Goal: Transaction & Acquisition: Purchase product/service

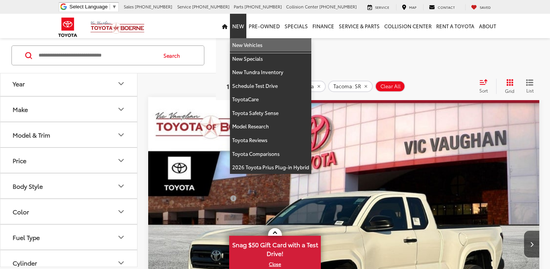
click at [242, 48] on link "New Vehicles" at bounding box center [270, 45] width 81 height 14
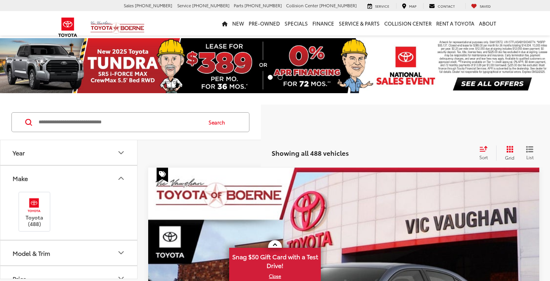
click at [118, 180] on icon "Make" at bounding box center [120, 178] width 9 height 9
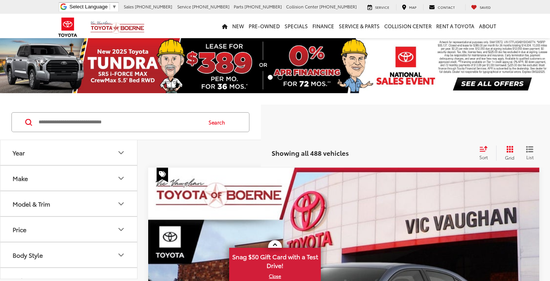
click at [118, 206] on icon "Model & Trim" at bounding box center [120, 203] width 9 height 9
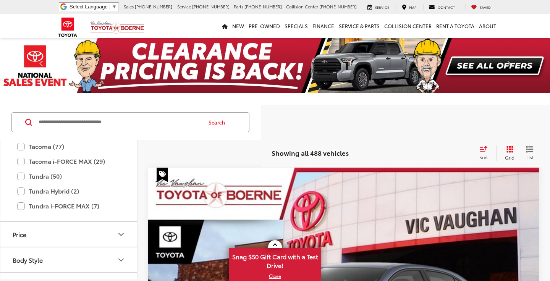
scroll to position [410, 0]
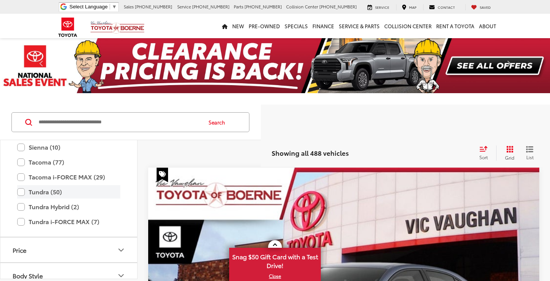
click at [42, 193] on label "Tundra (50)" at bounding box center [68, 191] width 103 height 13
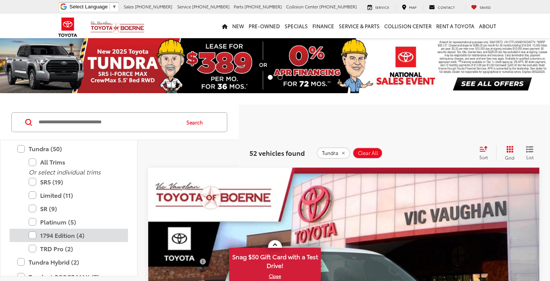
scroll to position [452, 0]
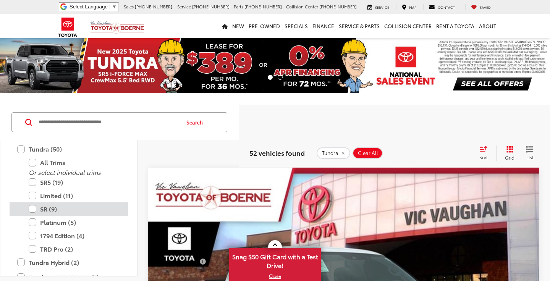
click at [51, 209] on label "SR (9)" at bounding box center [75, 208] width 92 height 13
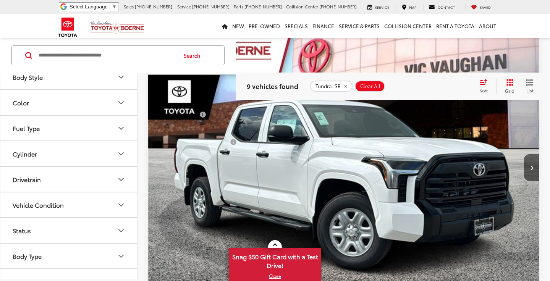
scroll to position [148, 0]
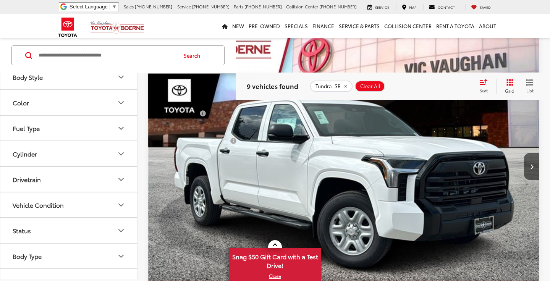
click at [301, 137] on img "2025 Toyota Tundra SR 0" at bounding box center [344, 166] width 392 height 294
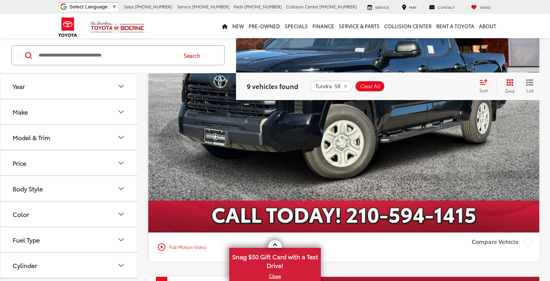
scroll to position [548, 0]
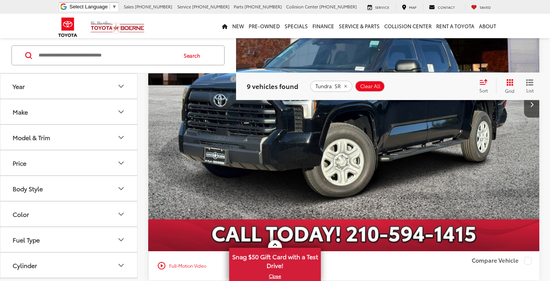
click at [353, 163] on img "2025 Toyota Tundra SR 0" at bounding box center [344, 105] width 392 height 294
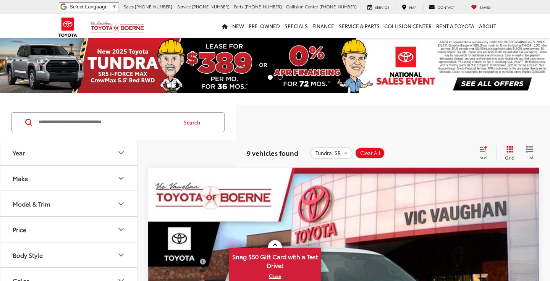
scroll to position [504, 0]
